Goal: Transaction & Acquisition: Book appointment/travel/reservation

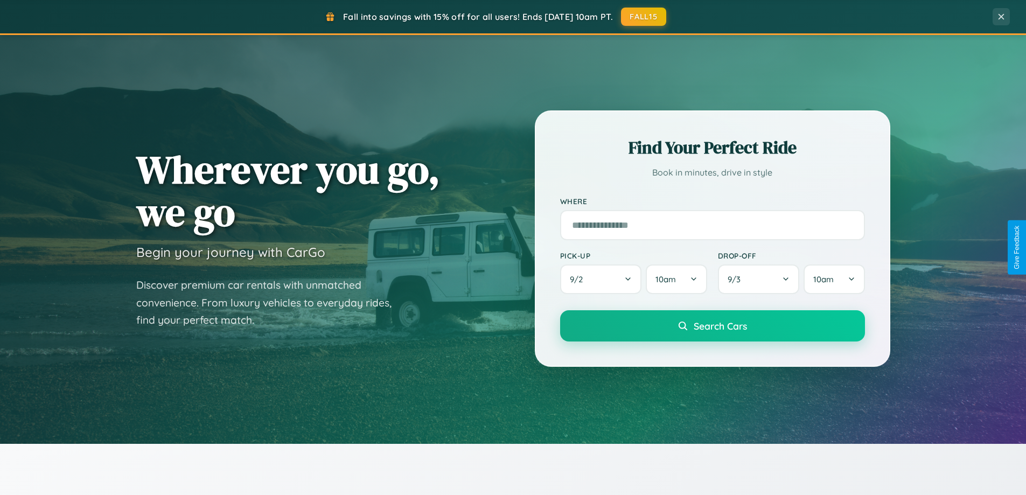
scroll to position [464, 0]
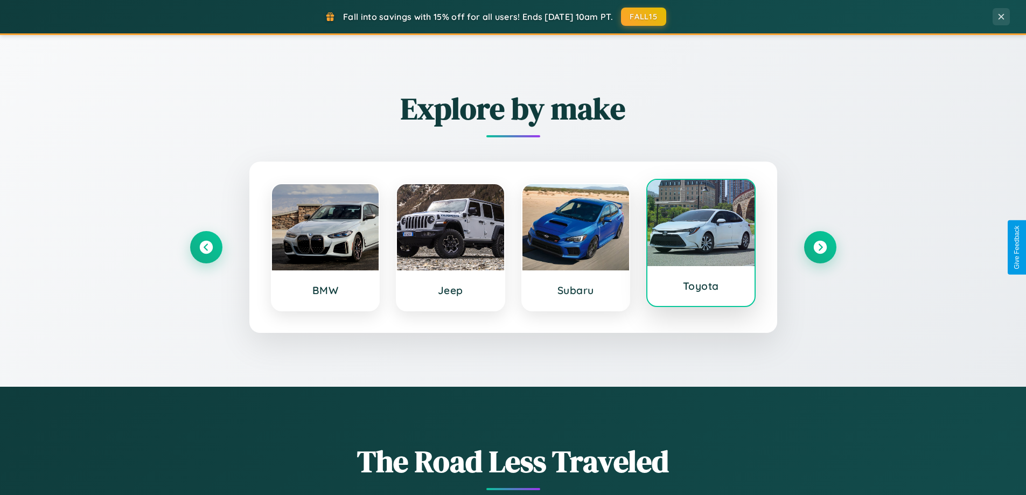
click at [701, 245] on div at bounding box center [701, 223] width 107 height 86
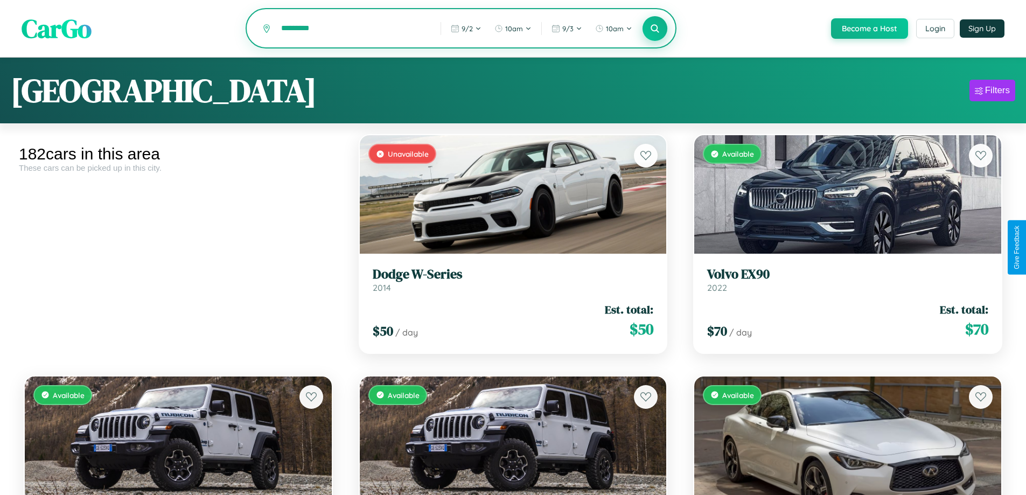
type input "*********"
click at [655, 29] on icon at bounding box center [655, 28] width 10 height 10
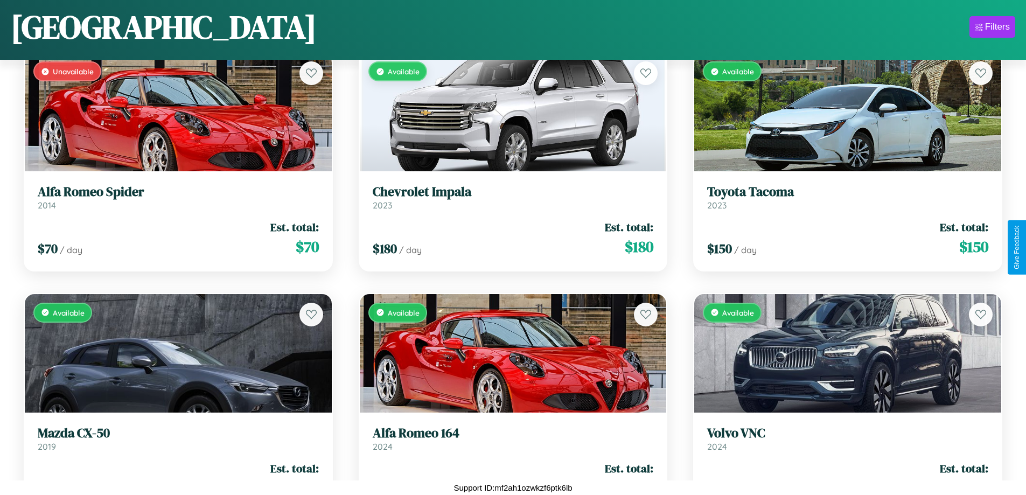
scroll to position [11250, 0]
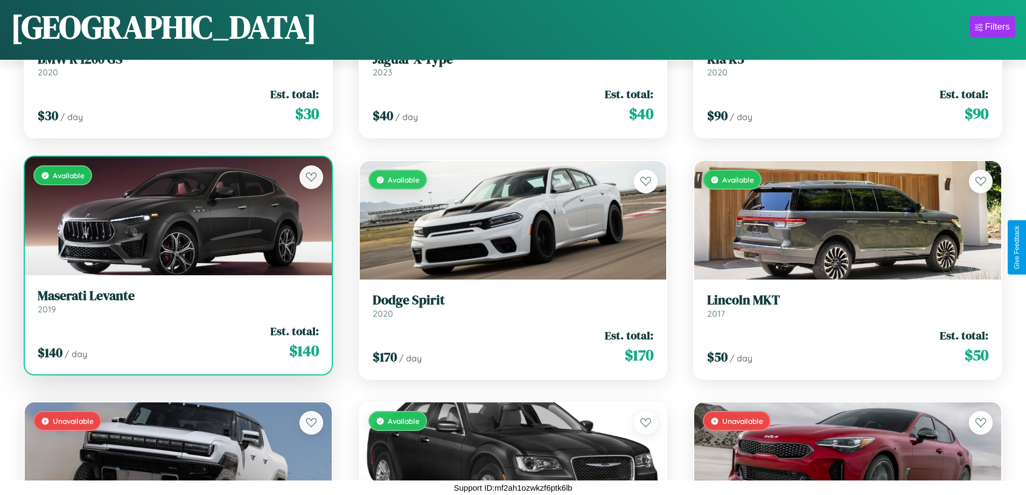
click at [177, 305] on link "Maserati Levante 2019" at bounding box center [178, 301] width 281 height 26
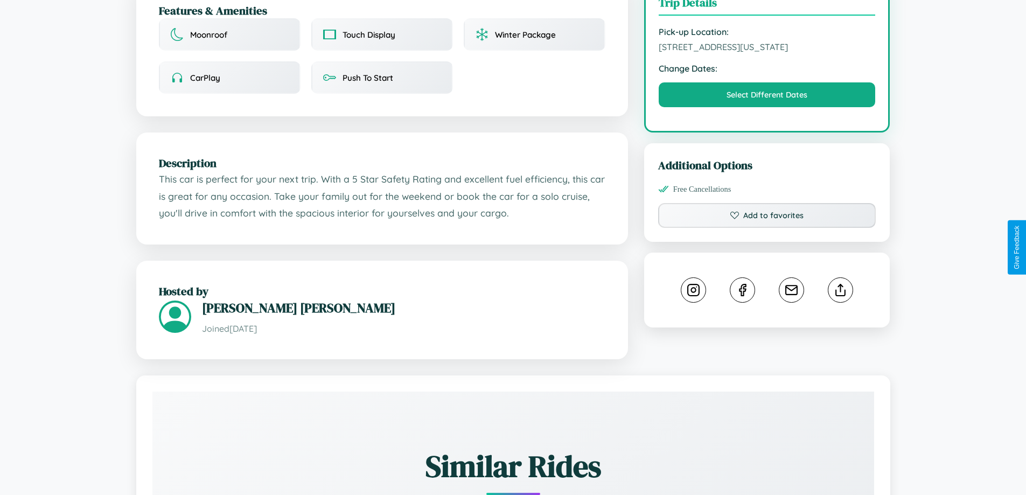
scroll to position [365, 0]
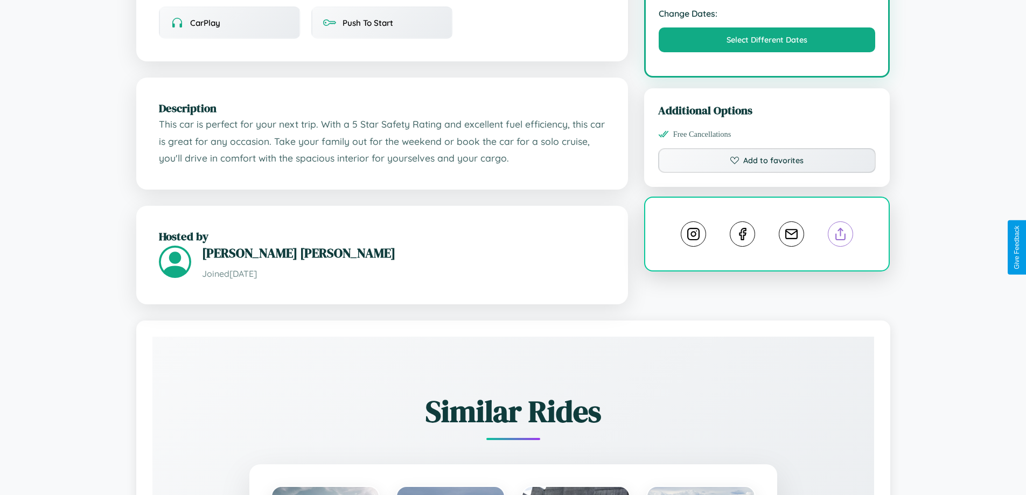
click at [841, 236] on line at bounding box center [841, 232] width 0 height 8
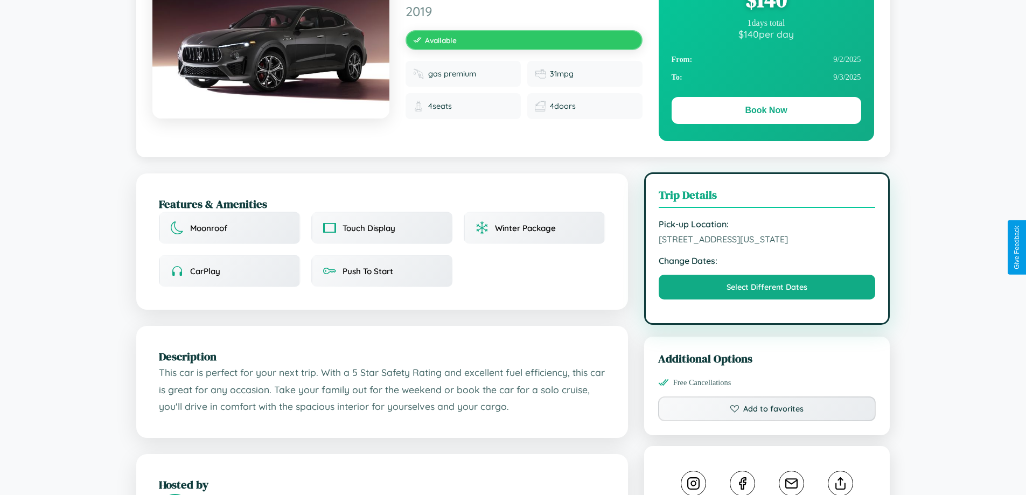
click at [767, 245] on span "1378 Fifth Street San Diego California 18889 United States" at bounding box center [767, 239] width 217 height 11
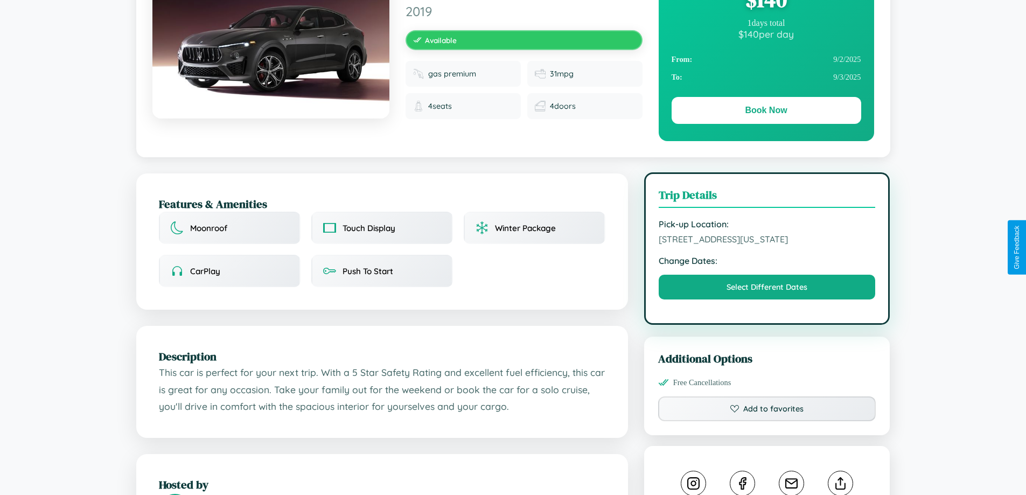
click at [767, 245] on span "1378 Fifth Street San Diego California 18889 United States" at bounding box center [767, 239] width 217 height 11
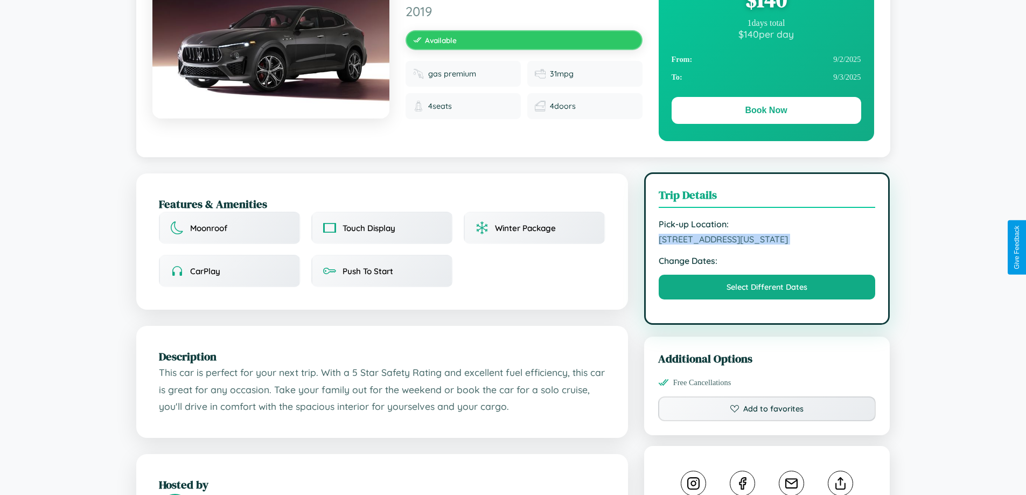
click at [767, 245] on span "1378 Fifth Street San Diego California 18889 United States" at bounding box center [767, 239] width 217 height 11
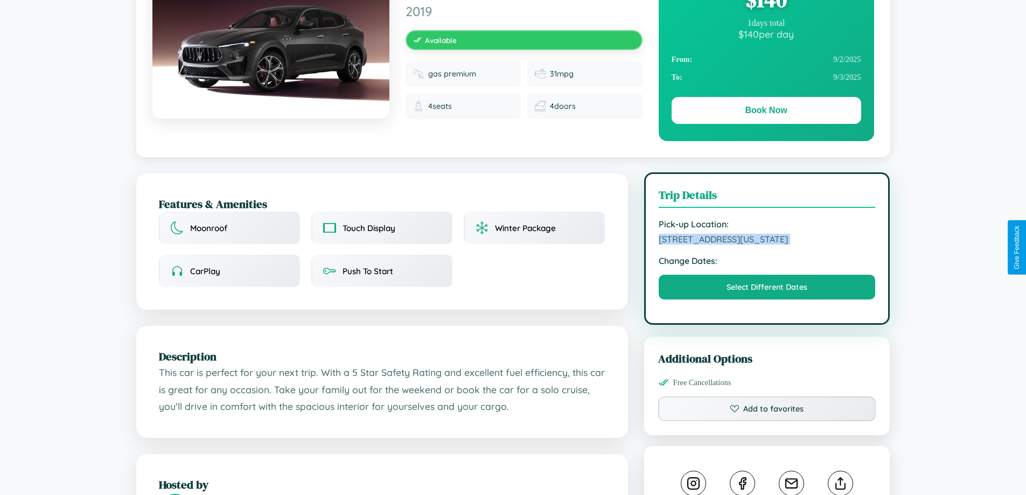
click at [767, 245] on span "1378 Fifth Street San Diego California 18889 United States" at bounding box center [767, 239] width 217 height 11
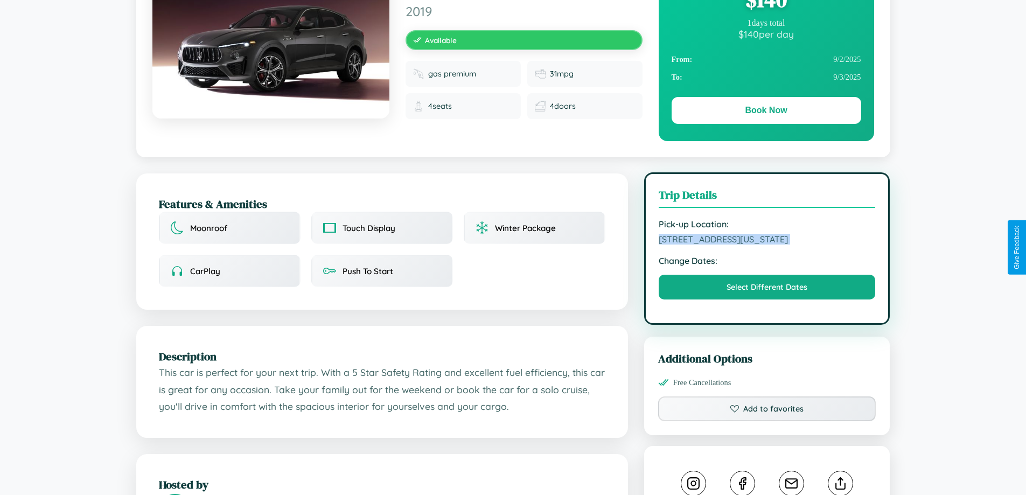
click at [767, 245] on span "1378 Fifth Street San Diego California 18889 United States" at bounding box center [767, 239] width 217 height 11
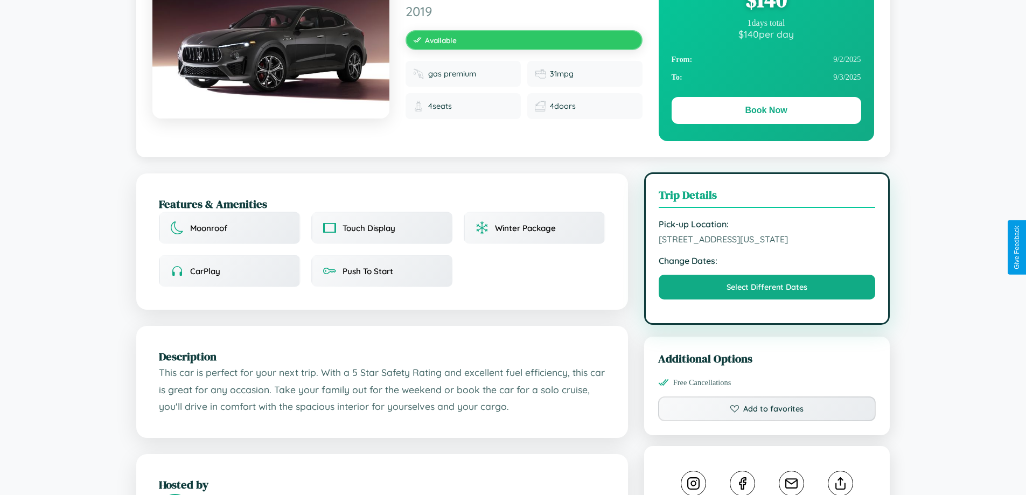
scroll to position [115, 0]
